Goal: Obtain resource: Download file/media

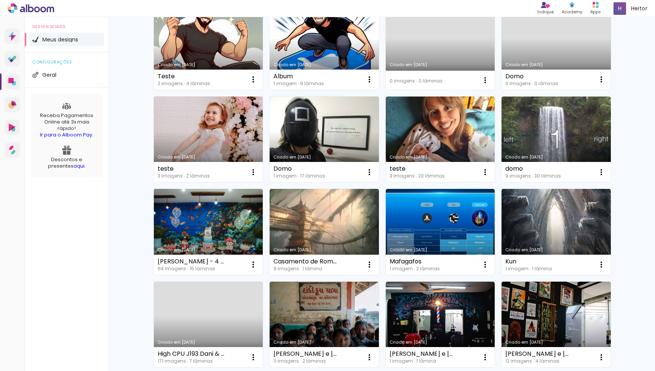
scroll to position [107, 0]
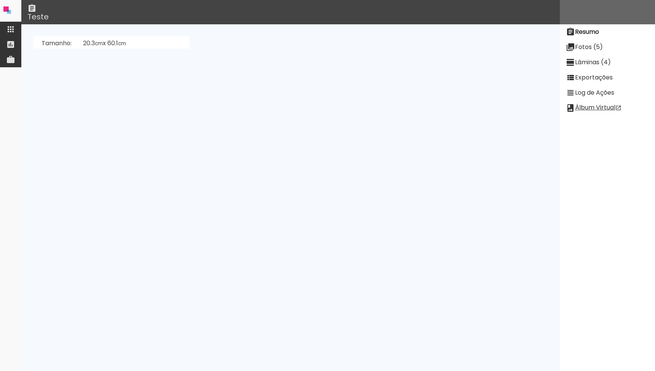
click at [13, 33] on iron-icon at bounding box center [10, 29] width 9 height 9
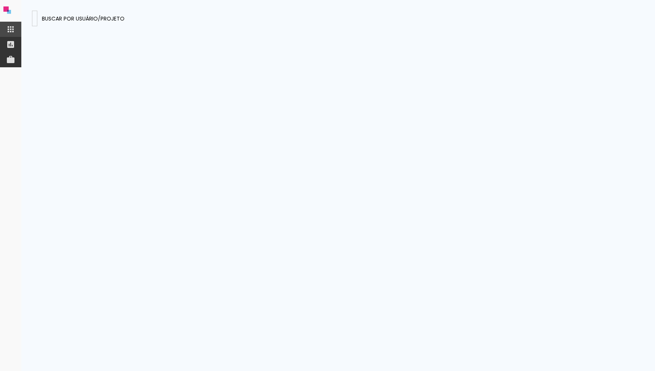
click at [35, 22] on div at bounding box center [35, 22] width 0 height 1
type input "JAa3NCv4a6ejCyeR5"
type paper-input "JAa3NCv4a6ejCyeR5"
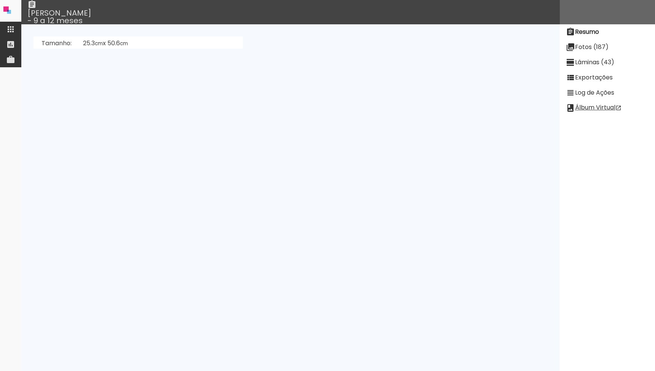
click at [0, 0] on slot "Lâminas (43)" at bounding box center [0, 0] width 0 height 0
click at [0, 0] on slot "Desenhar Lâminas" at bounding box center [0, 0] width 0 height 0
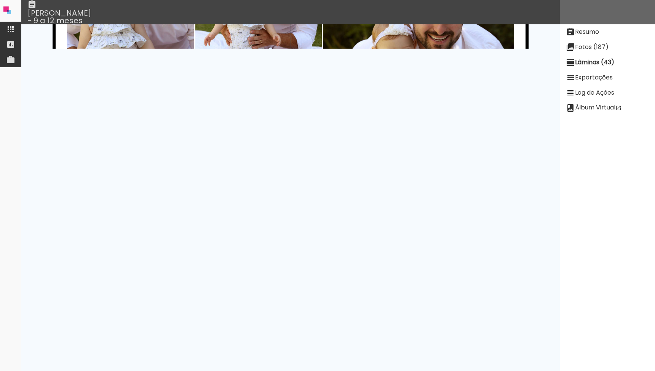
scroll to position [1547, 0]
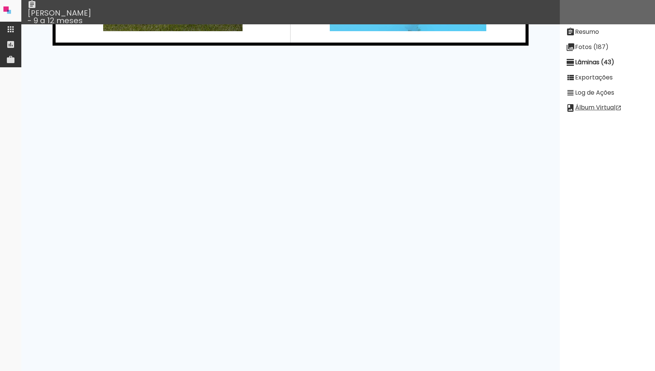
click at [602, 34] on paper-item "Resumo" at bounding box center [606, 31] width 95 height 15
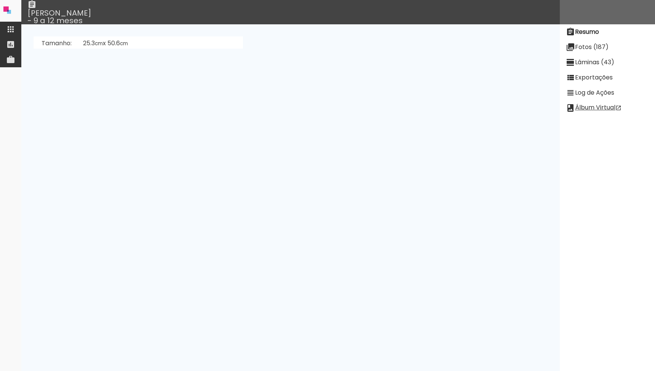
click at [180, 103] on link "Mari E Henrique Fotografias (abz2Gpn2Tz47tytJt)" at bounding box center [160, 104] width 154 height 9
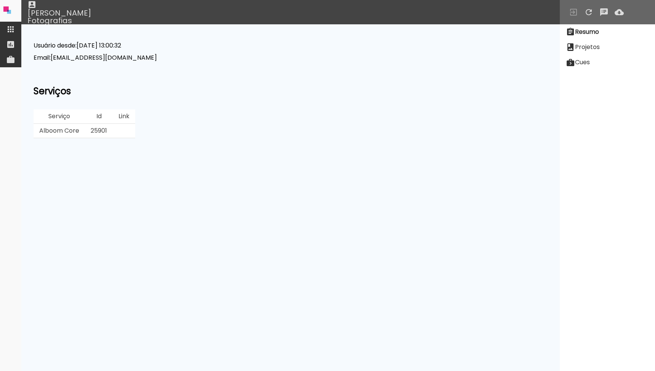
click at [96, 135] on td "25901" at bounding box center [99, 131] width 28 height 14
click at [96, 133] on td "25901" at bounding box center [99, 131] width 28 height 14
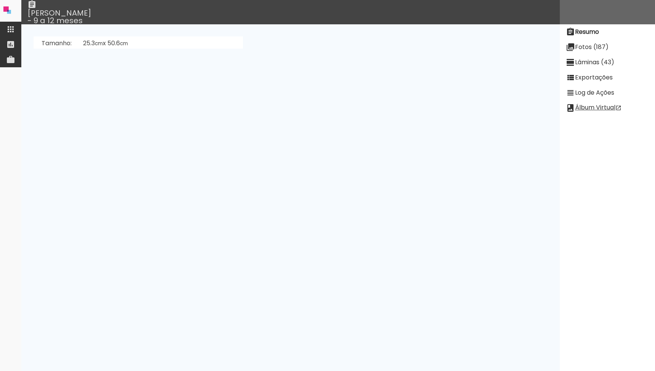
click at [0, 0] on slot "Lâminas (43)" at bounding box center [0, 0] width 0 height 0
click at [0, 0] on slot "Exportações" at bounding box center [0, 0] width 0 height 0
click at [256, 132] on td "https://s3.amazonaws.com/designbox-cdn.alboompro.com/abz2Gpn2Tz47tytJt/JAa3NCv4…" at bounding box center [165, 126] width 181 height 14
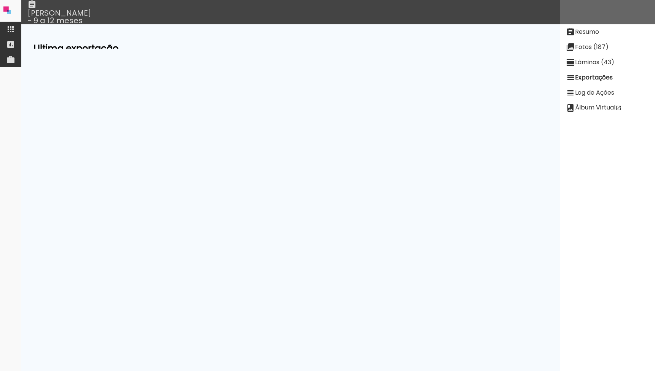
click at [184, 42] on neon-animatable "Ultima exportação Qualidade high Estado ready Passo Progresso 100 URL https://s…" at bounding box center [290, 36] width 538 height 24
click at [251, 124] on link "https://s3.amazonaws.com/designbox-cdn.alboompro.com/abz2Gpn2Tz47tytJt/JAa3NCv4…" at bounding box center [166, 125] width 170 height 9
click at [10, 31] on iron-icon at bounding box center [10, 29] width 9 height 9
click at [578, 37] on paper-item "Resumo" at bounding box center [606, 31] width 95 height 15
click at [194, 100] on link "Mari E Henrique Fotografias (abz2Gpn2Tz47tytJt)" at bounding box center [160, 104] width 154 height 9
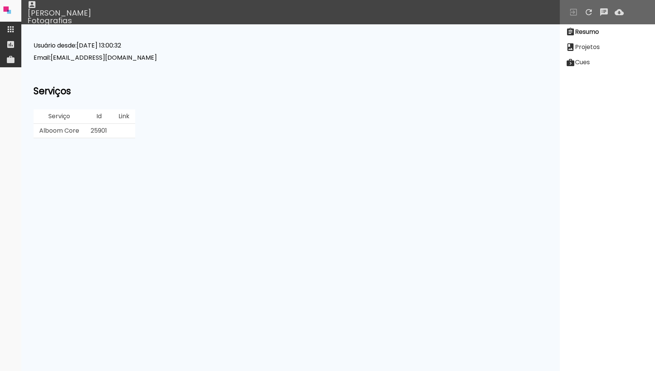
click at [0, 0] on slot "Projetos" at bounding box center [0, 0] width 0 height 0
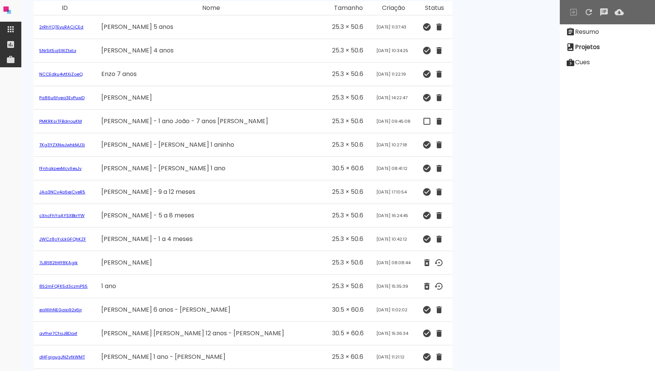
scroll to position [73, 0]
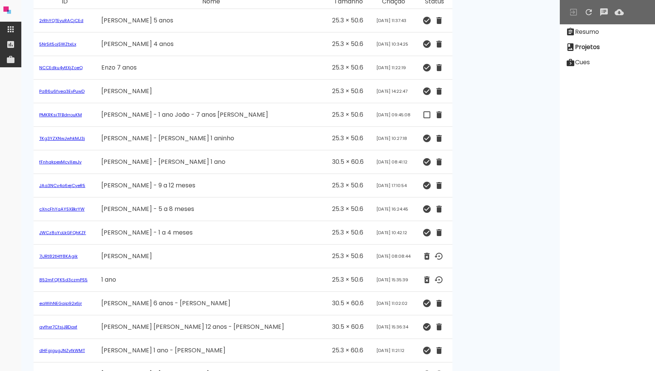
click at [71, 209] on link "cXncFhYqAYSXBkrYW" at bounding box center [61, 209] width 45 height 6
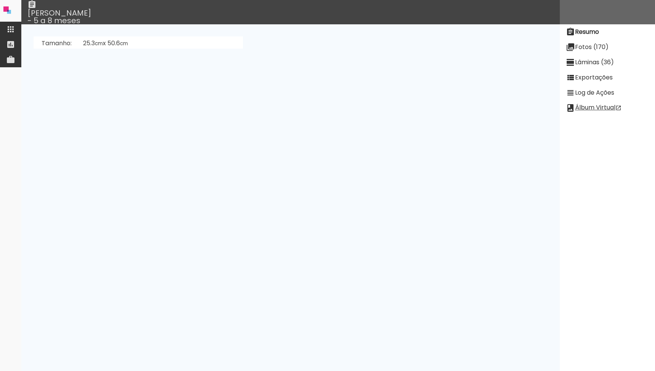
click at [0, 0] on slot "Exportações" at bounding box center [0, 0] width 0 height 0
click at [251, 103] on link "https://s3.amazonaws.com/designbox-cdn.alboompro.com/abz2Gpn2Tz47tytJt/cXncFhYq…" at bounding box center [166, 101] width 170 height 9
